Goal: Browse casually: Explore the website without a specific task or goal

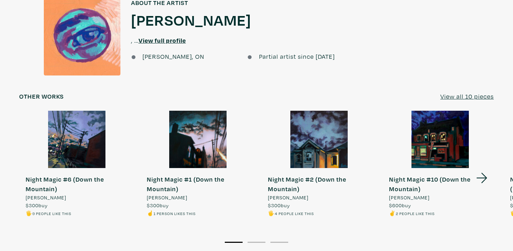
scroll to position [760, 0]
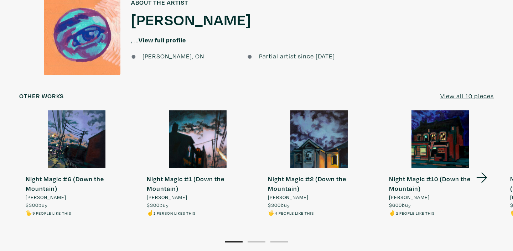
click at [481, 168] on icon at bounding box center [482, 177] width 24 height 19
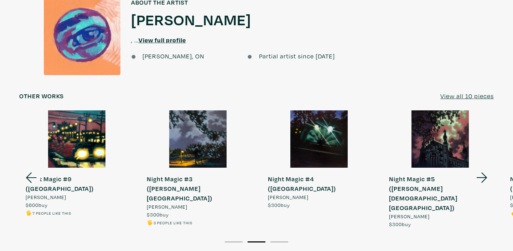
click at [481, 168] on icon at bounding box center [482, 177] width 24 height 19
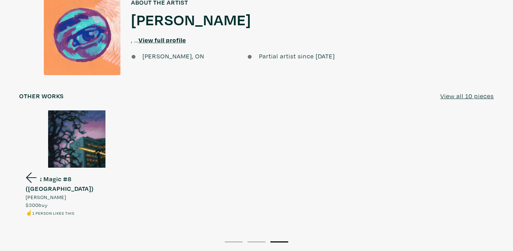
click at [30, 168] on icon at bounding box center [31, 177] width 24 height 19
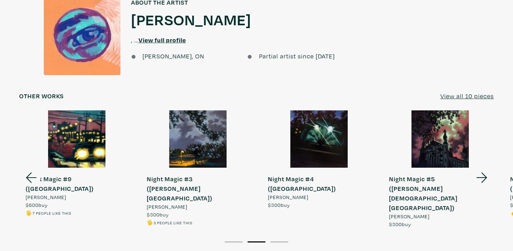
click at [30, 168] on icon at bounding box center [31, 177] width 24 height 19
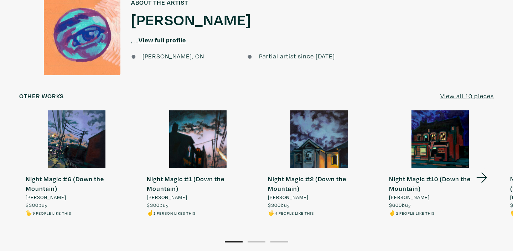
click at [30, 147] on link "Night Magic #6 (Down the Mountain) [PERSON_NAME] $300 buy 🖐️ 9 people like this" at bounding box center [76, 163] width 115 height 106
